Goal: Transaction & Acquisition: Subscribe to service/newsletter

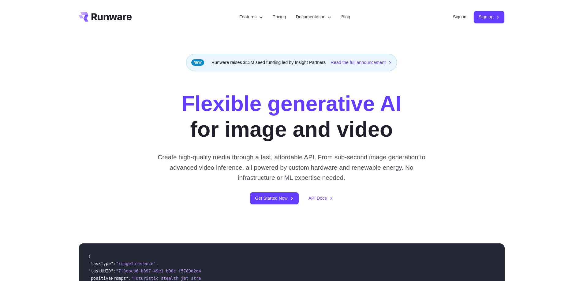
click at [182, 128] on h1 "Flexible generative AI for image and video" at bounding box center [292, 116] width 220 height 51
click at [155, 102] on div "Flexible generative AI for image and video Create high-quality media through a …" at bounding box center [291, 148] width 341 height 114
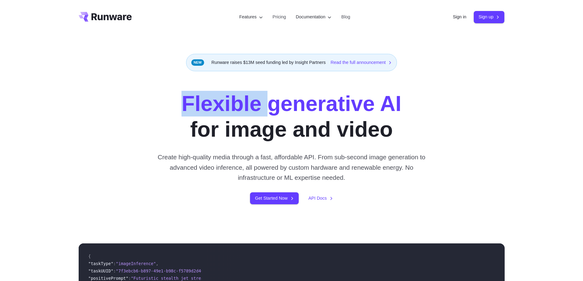
click at [155, 102] on div "Flexible generative AI for image and video Create high-quality media through a …" at bounding box center [291, 148] width 341 height 114
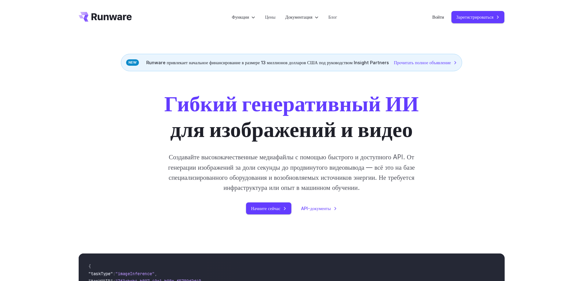
click at [200, 113] on font "Гибкий генеративный ИИ" at bounding box center [291, 104] width 255 height 26
drag, startPoint x: 200, startPoint y: 113, endPoint x: 376, endPoint y: 129, distance: 176.6
click at [376, 129] on h1 "Гибкий генеративный ИИ для изображений и видео" at bounding box center [291, 116] width 255 height 51
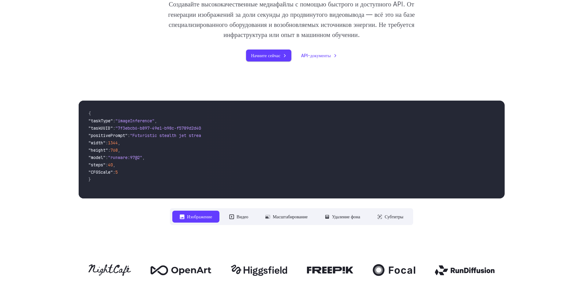
scroll to position [92, 0]
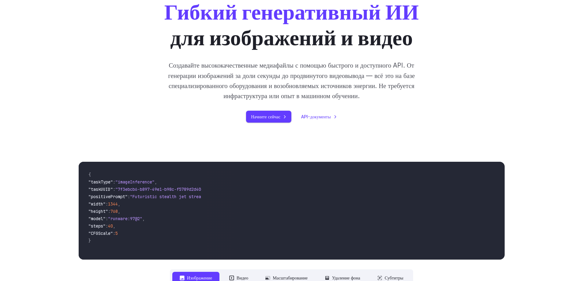
click at [182, 75] on font "Создавайте высококачественные медиафайлы с помощью быстрого и доступного API. О…" at bounding box center [291, 81] width 247 height 38
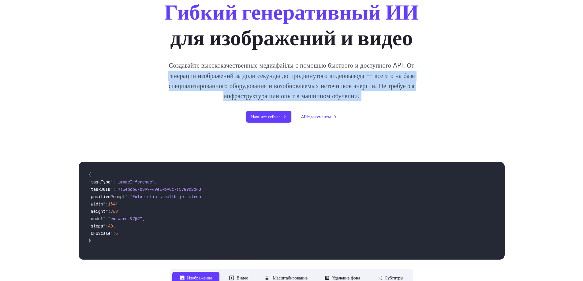
drag, startPoint x: 182, startPoint y: 75, endPoint x: 417, endPoint y: 94, distance: 235.0
click at [417, 94] on p "Создавайте высококачественные медиафайлы с помощью быстрого и доступного API. О…" at bounding box center [291, 80] width 273 height 41
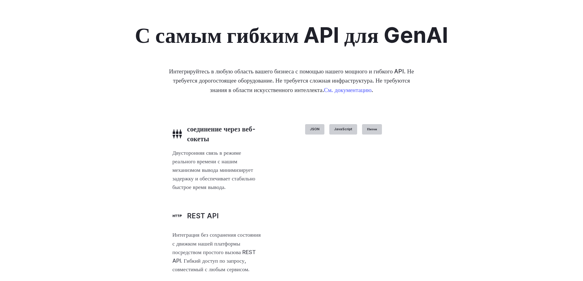
scroll to position [1470, 0]
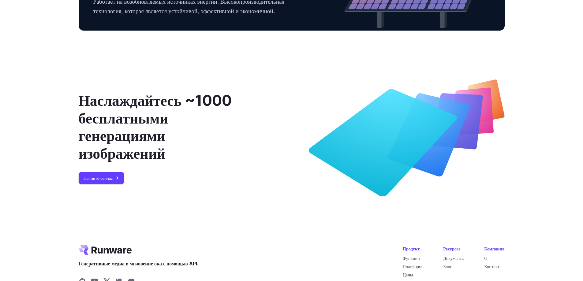
scroll to position [2383, 0]
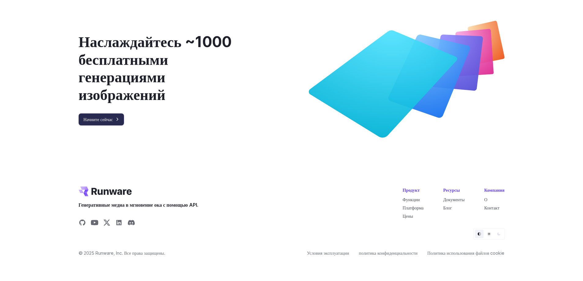
drag, startPoint x: 117, startPoint y: 120, endPoint x: 115, endPoint y: 127, distance: 7.1
click at [117, 120] on link "Начните сейчас" at bounding box center [101, 120] width 45 height 12
drag, startPoint x: 272, startPoint y: 104, endPoint x: 270, endPoint y: 107, distance: 3.7
click at [272, 104] on div "Наслаждайтесь ~1000 бесплатными генерациями изображений Начните сейчас" at bounding box center [292, 79] width 426 height 117
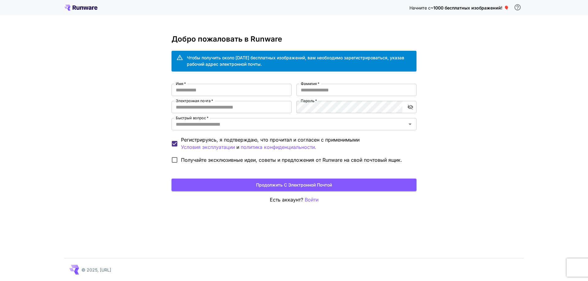
click at [101, 11] on div "Начните с ~1000 бесплатных изображений! 🎈" at bounding box center [293, 7] width 459 height 13
click at [94, 9] on icon at bounding box center [80, 8] width 33 height 6
